Goal: Transaction & Acquisition: Obtain resource

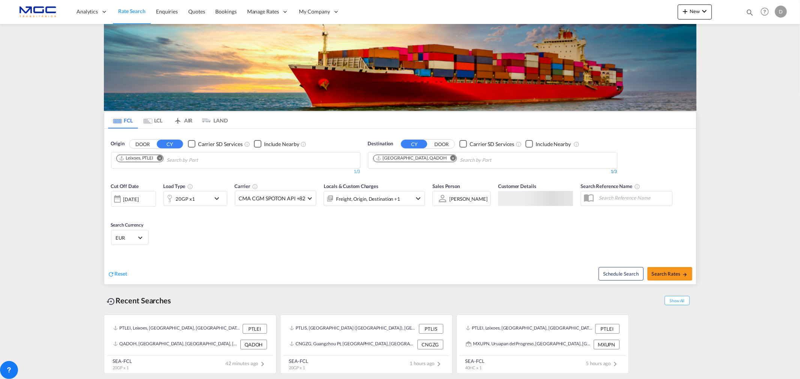
click at [450, 157] on md-icon "Remove" at bounding box center [453, 158] width 6 height 6
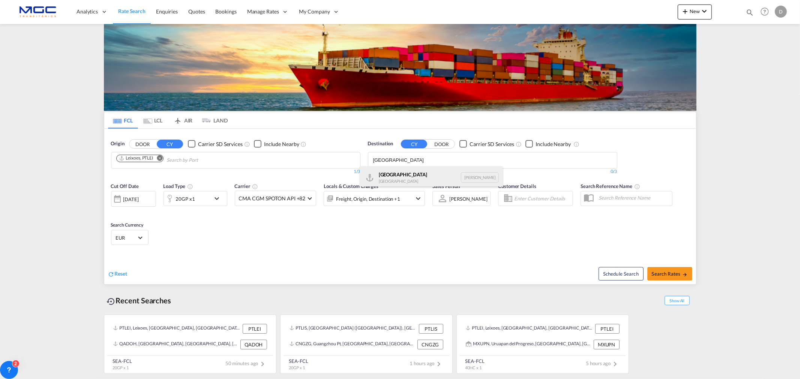
type input "[GEOGRAPHIC_DATA]"
click at [407, 177] on div "Luanda [GEOGRAPHIC_DATA] [PERSON_NAME]" at bounding box center [431, 177] width 142 height 22
click at [207, 199] on div "20GP x1" at bounding box center [187, 198] width 46 height 15
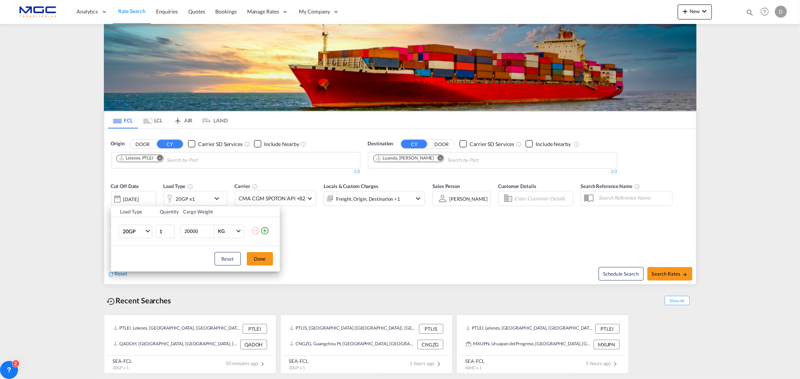
click at [409, 284] on div "Load Type Quantity Cargo Weight 20GP 20GP 40GP 40HC 45HC 20RE 40RE 40HR 20OT 40…" at bounding box center [400, 189] width 800 height 379
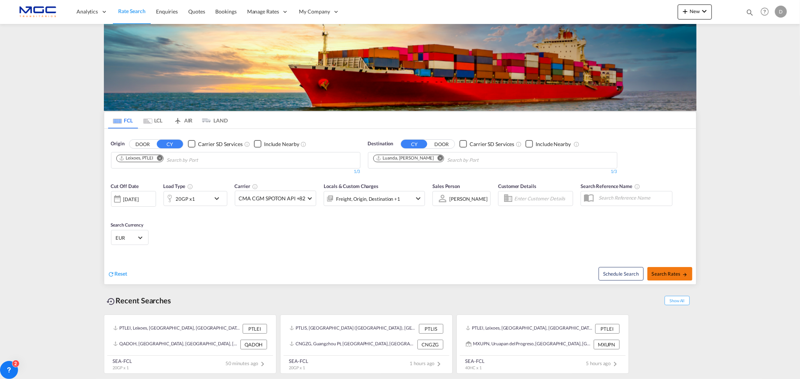
click at [665, 277] on button "Search Rates" at bounding box center [669, 273] width 45 height 13
type input "PTLEI to [PERSON_NAME] / [DATE]"
